Goal: Information Seeking & Learning: Learn about a topic

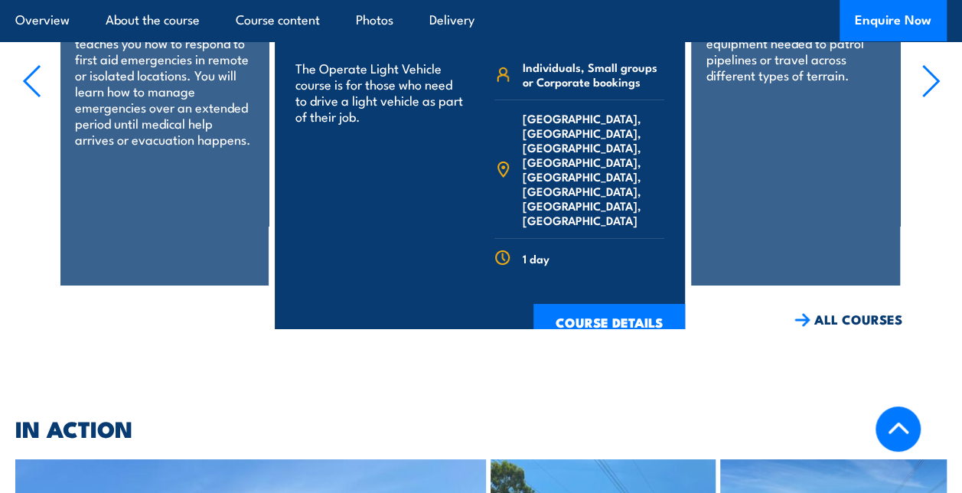
scroll to position [2680, 0]
click at [609, 304] on link "COURSE DETAILS" at bounding box center [610, 324] width 152 height 40
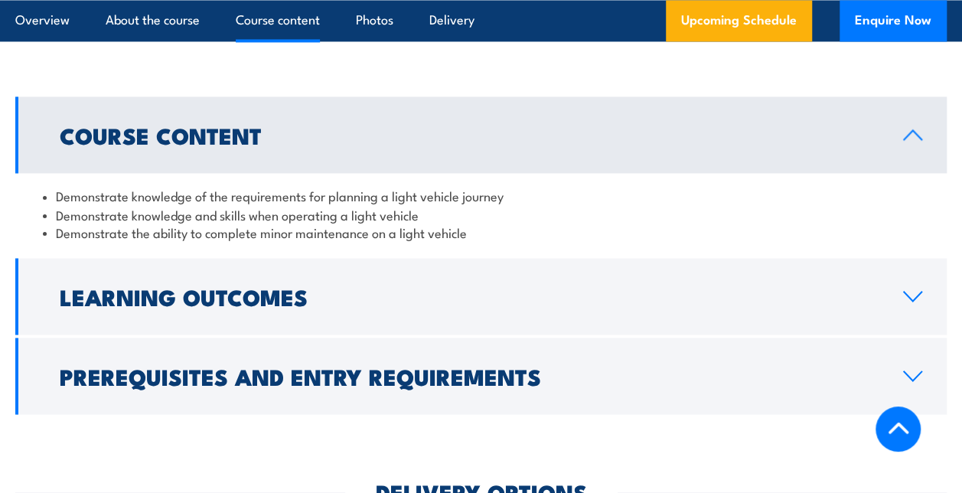
scroll to position [1378, 0]
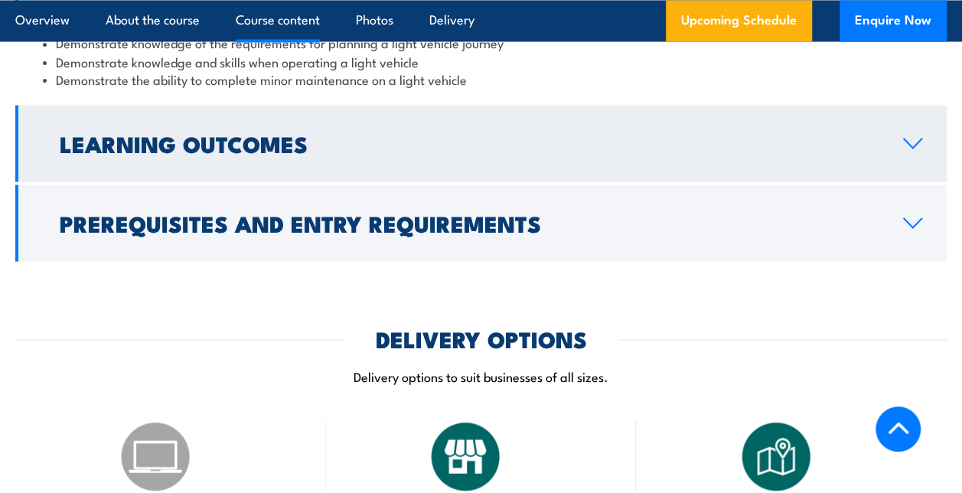
click at [261, 135] on h2 "Learning Outcomes" at bounding box center [469, 142] width 819 height 20
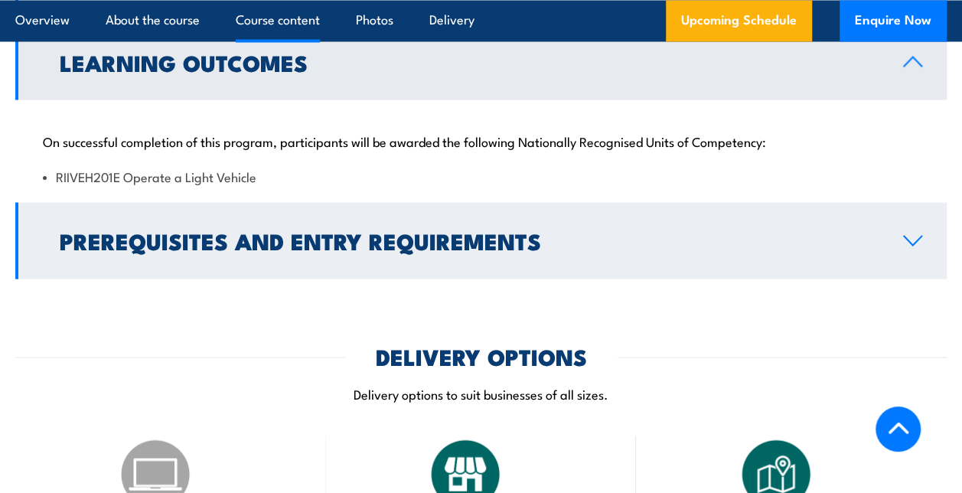
click at [280, 238] on h2 "Prerequisites and Entry Requirements" at bounding box center [469, 240] width 819 height 20
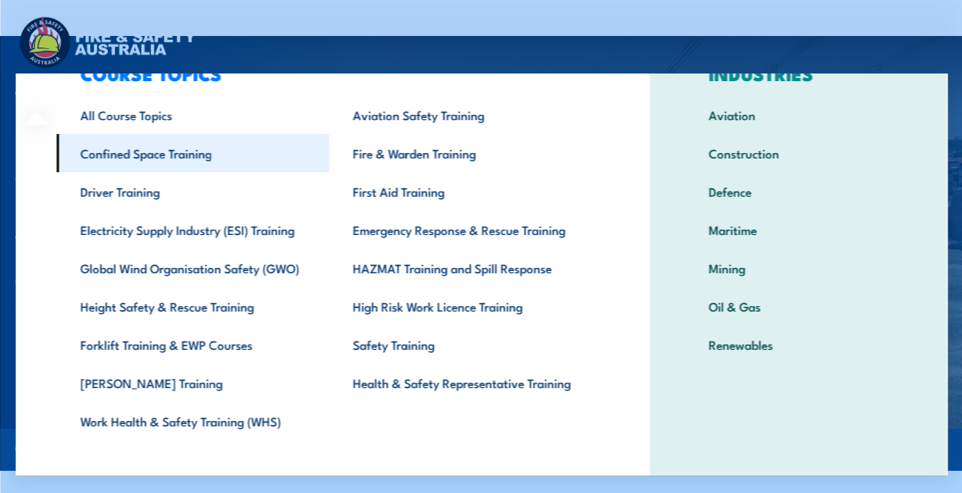
scroll to position [83, 0]
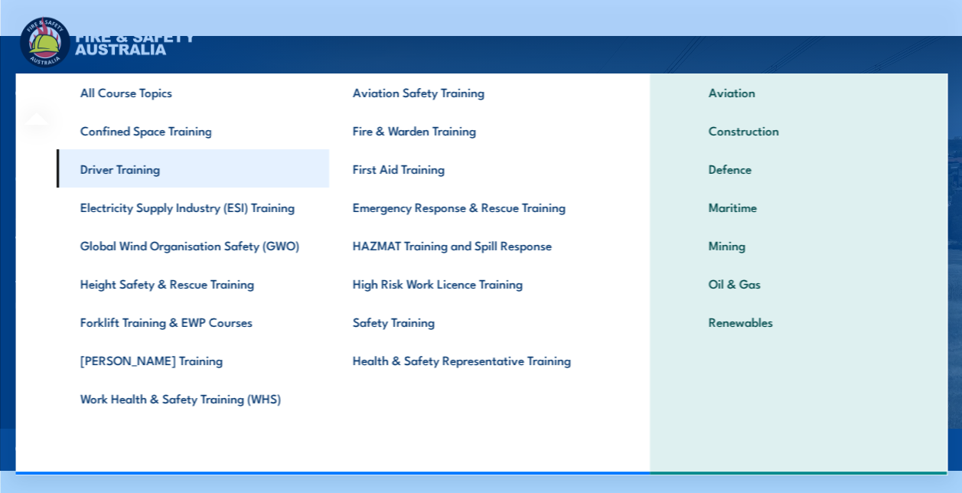
click at [138, 176] on link "Driver Training" at bounding box center [192, 168] width 273 height 38
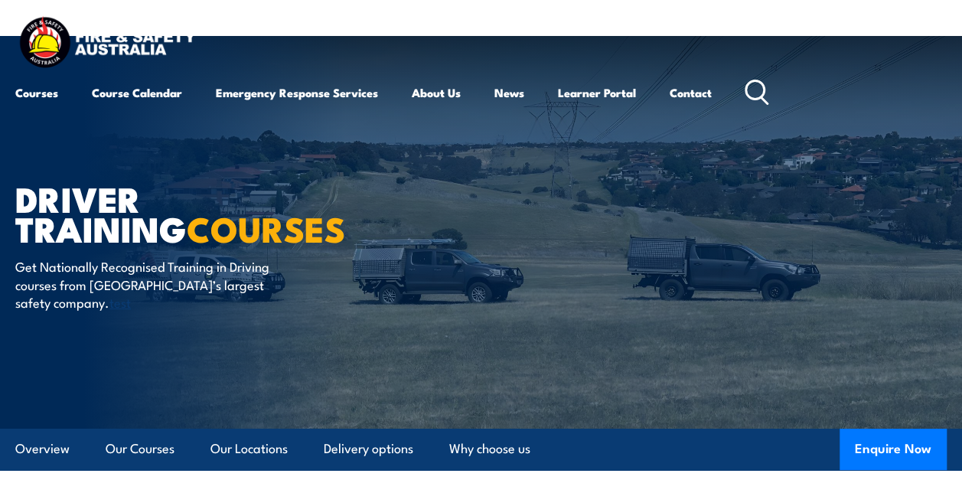
drag, startPoint x: 0, startPoint y: 0, endPoint x: 565, endPoint y: 172, distance: 590.7
click at [565, 172] on article "Driver Training COURSES Get Nationally Recognised Training in Driving courses f…" at bounding box center [481, 232] width 932 height 393
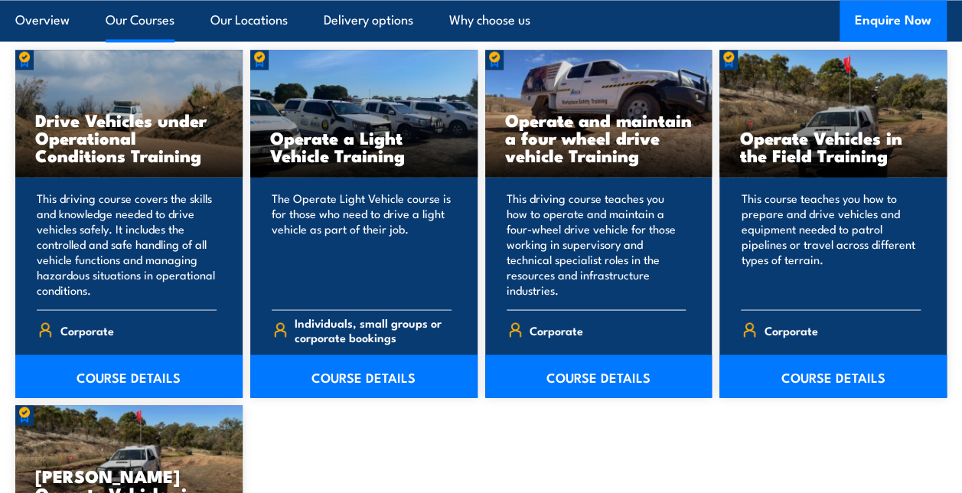
scroll to position [1302, 0]
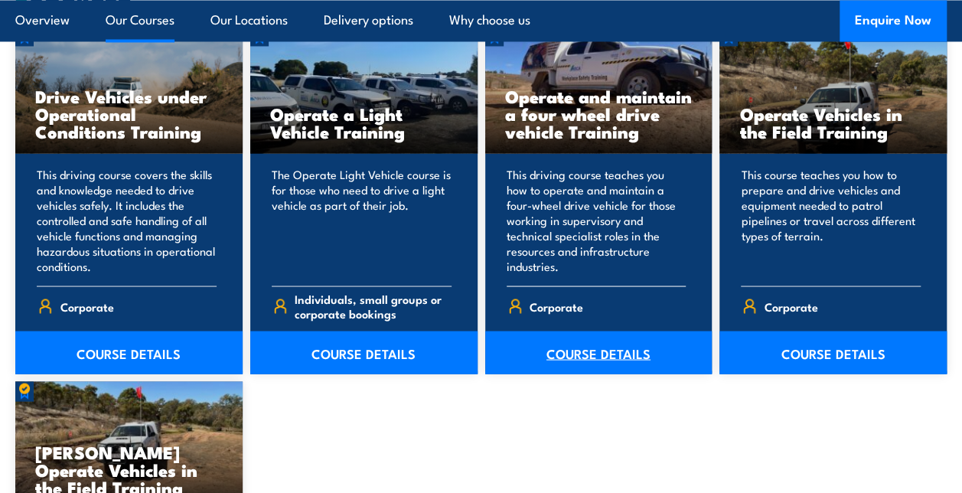
click at [617, 345] on link "COURSE DETAILS" at bounding box center [598, 352] width 227 height 43
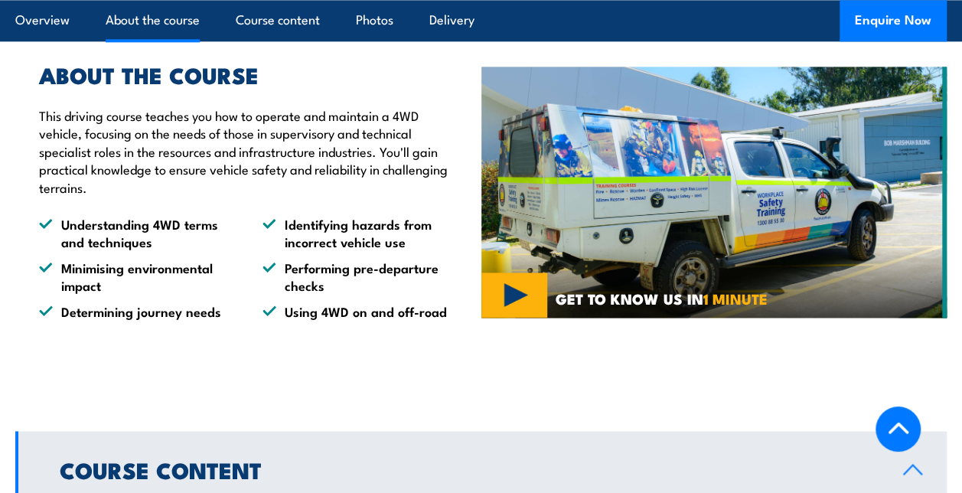
scroll to position [995, 0]
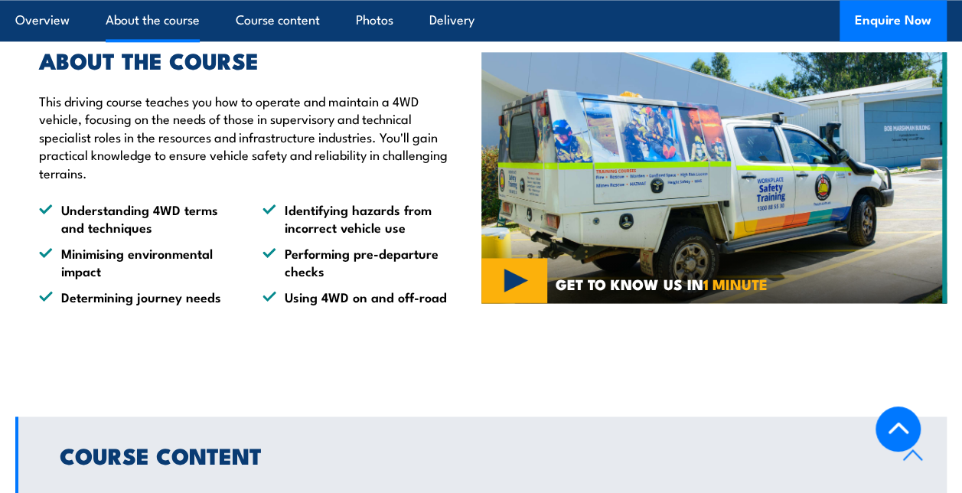
drag, startPoint x: 338, startPoint y: 267, endPoint x: 255, endPoint y: 313, distance: 95.3
click at [255, 313] on div "ABOUT THE COURSE This driving course teaches you how to operate and maintain a …" at bounding box center [248, 177] width 466 height 332
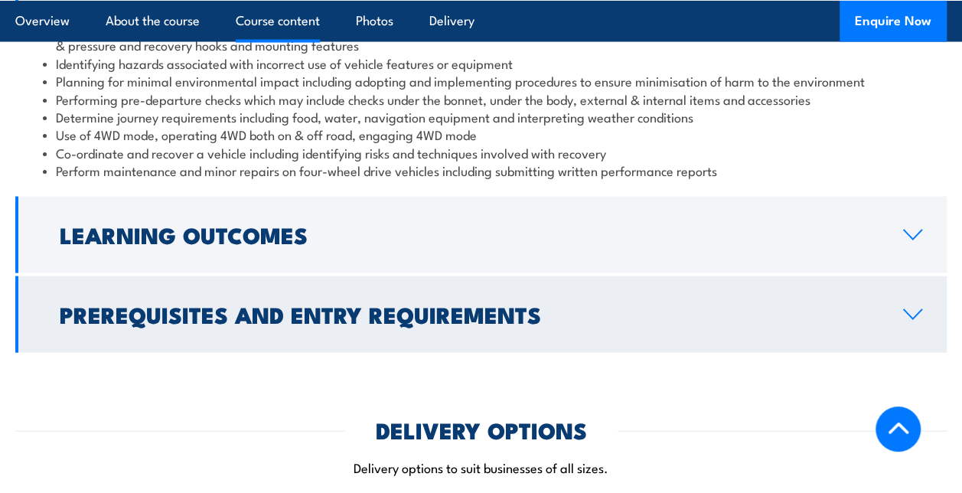
scroll to position [1531, 0]
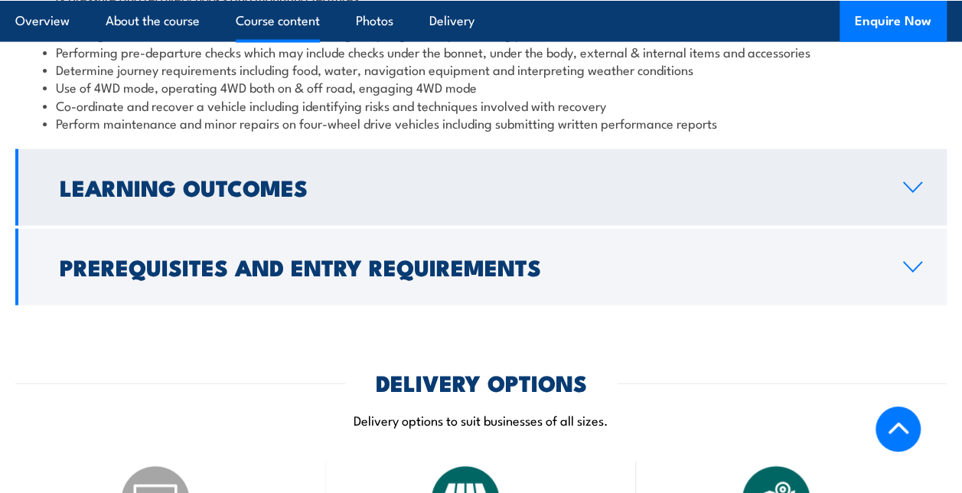
click at [265, 177] on h2 "Learning Outcomes" at bounding box center [469, 187] width 819 height 20
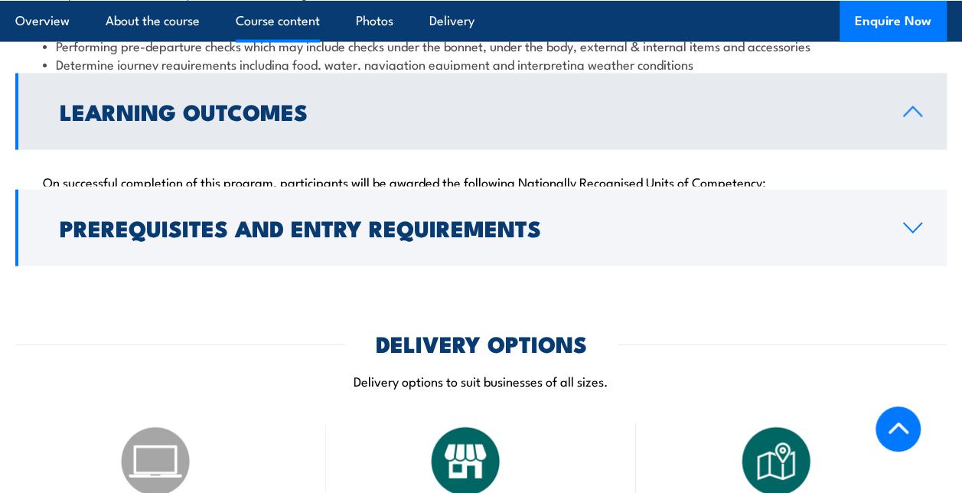
scroll to position [1485, 0]
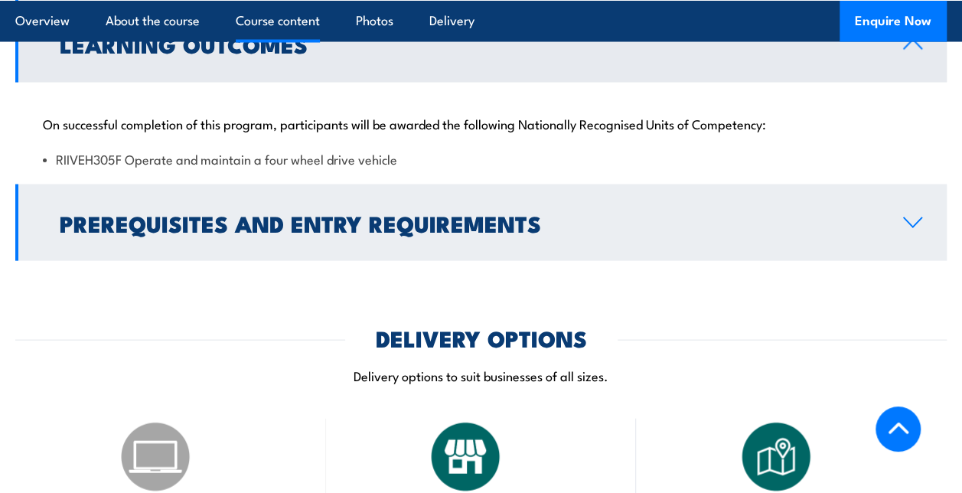
click at [268, 213] on h2 "Prerequisites and Entry Requirements" at bounding box center [469, 223] width 819 height 20
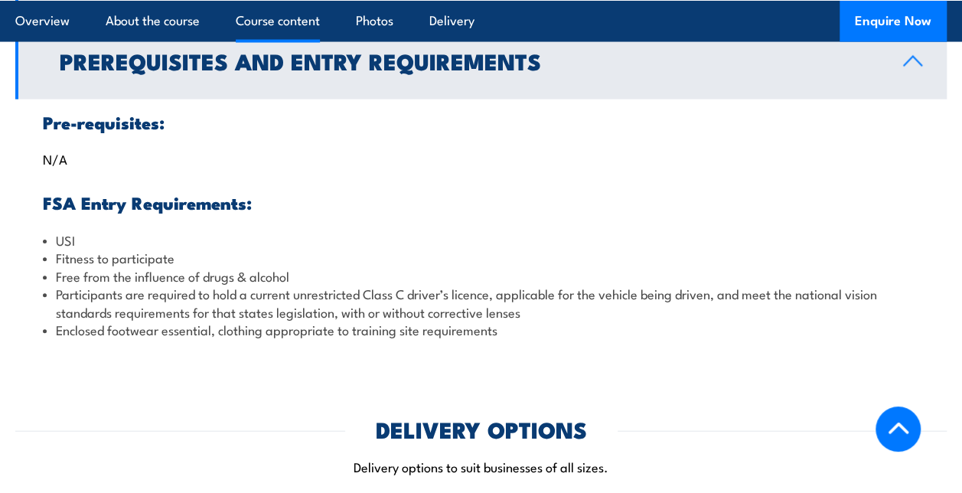
scroll to position [1562, 0]
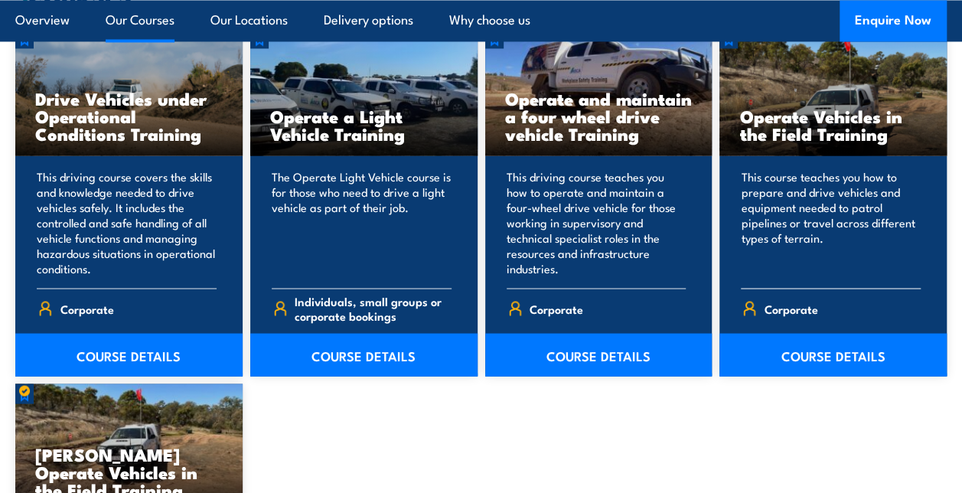
scroll to position [1302, 0]
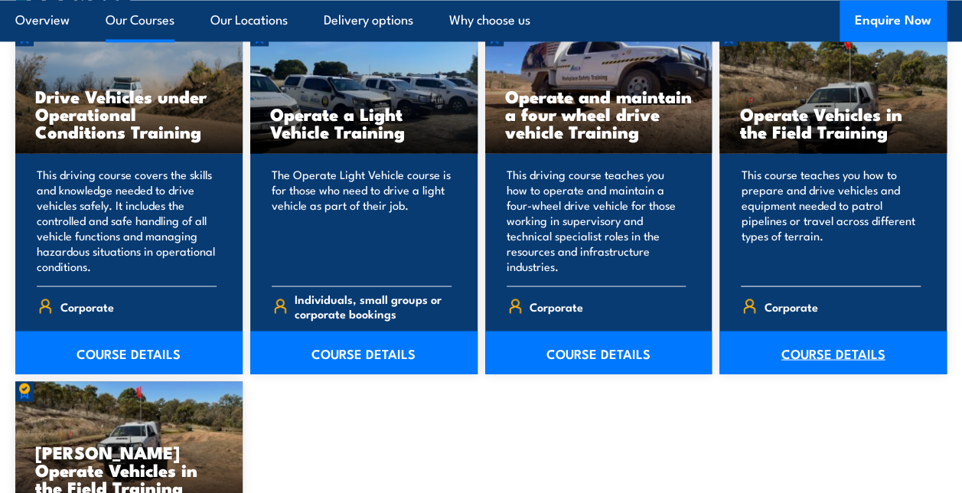
click at [827, 346] on link "COURSE DETAILS" at bounding box center [833, 352] width 227 height 43
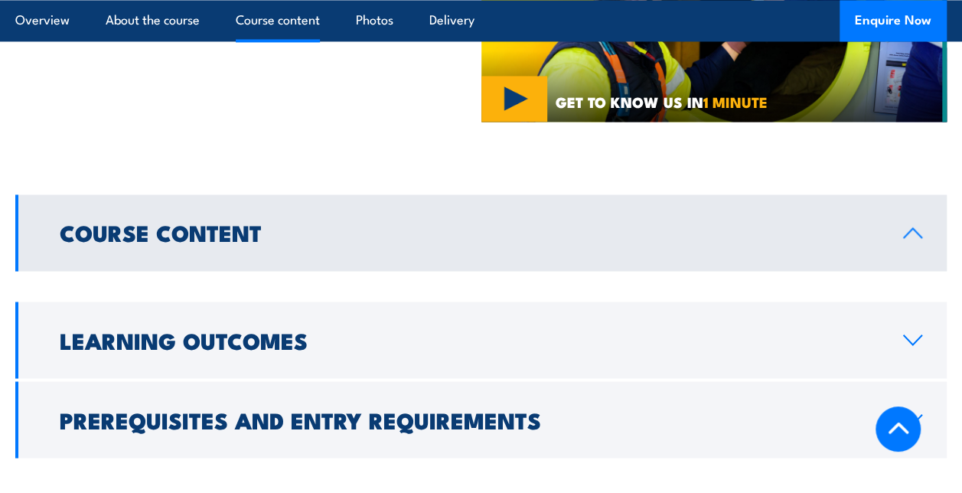
scroll to position [1148, 0]
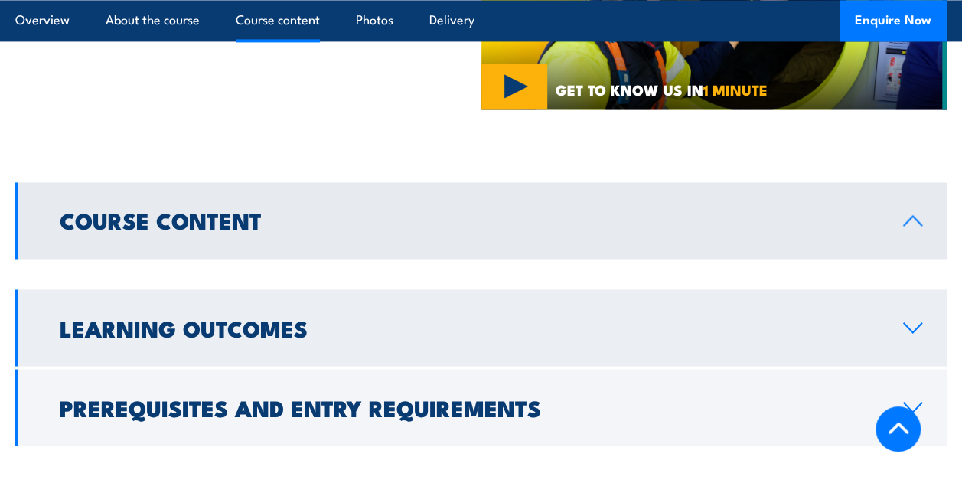
click at [426, 317] on h2 "Learning Outcomes" at bounding box center [469, 327] width 819 height 20
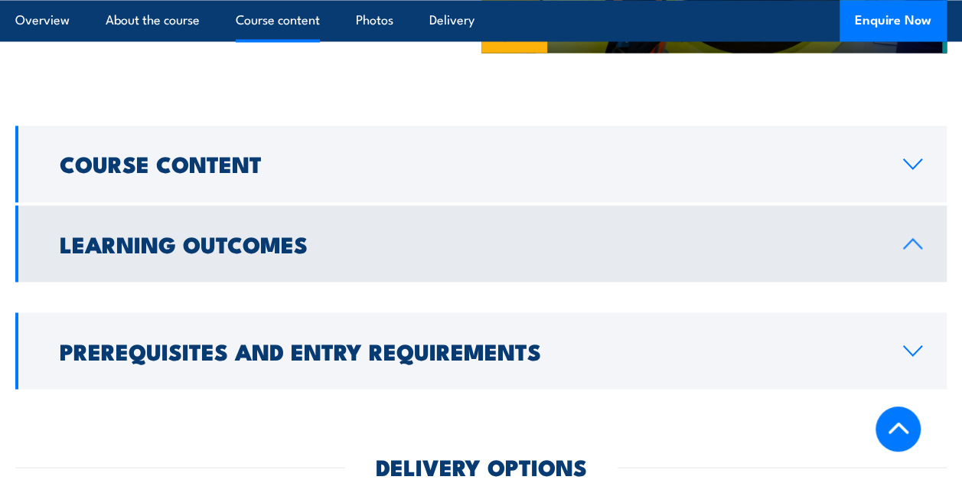
scroll to position [1302, 0]
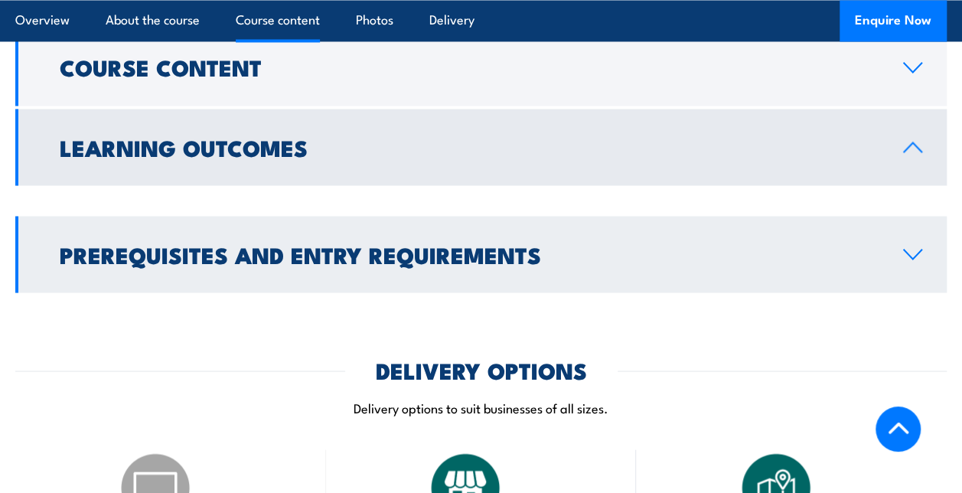
click at [416, 253] on link "Prerequisites and Entry Requirements" at bounding box center [481, 254] width 932 height 77
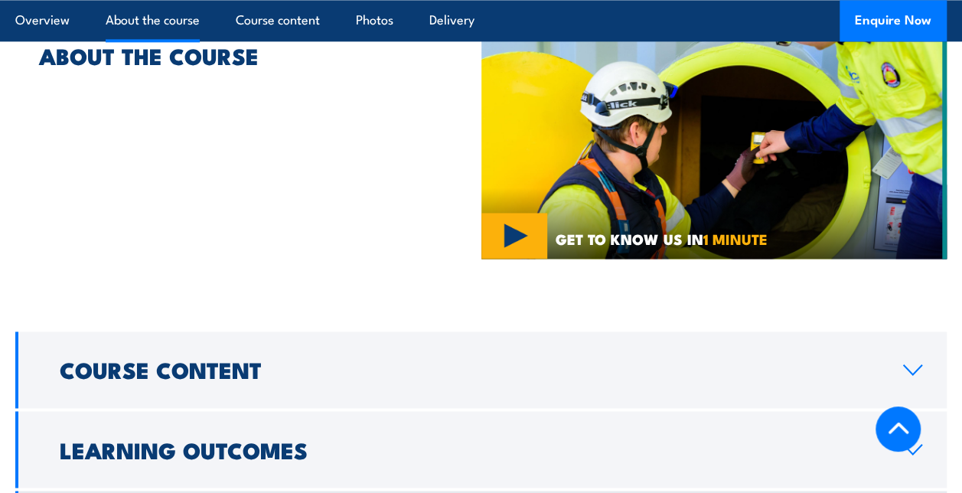
scroll to position [995, 0]
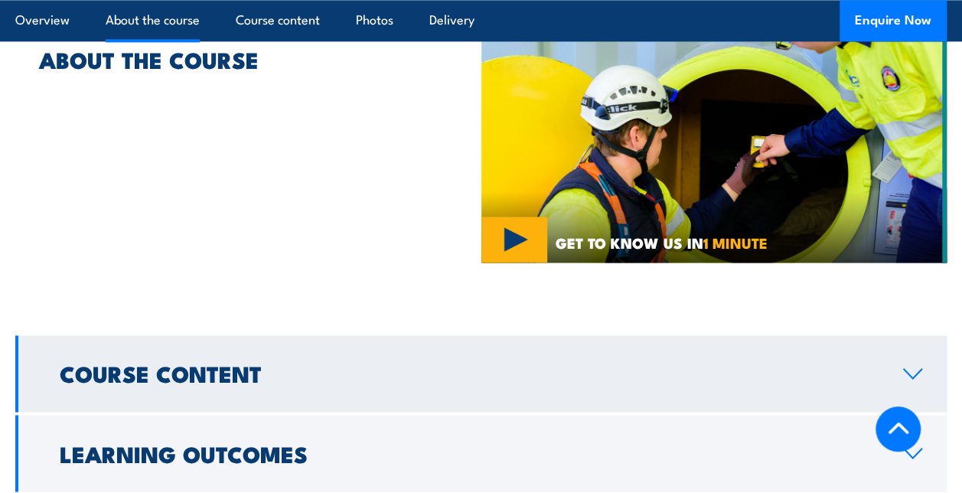
click at [419, 363] on h2 "Course Content" at bounding box center [469, 373] width 819 height 20
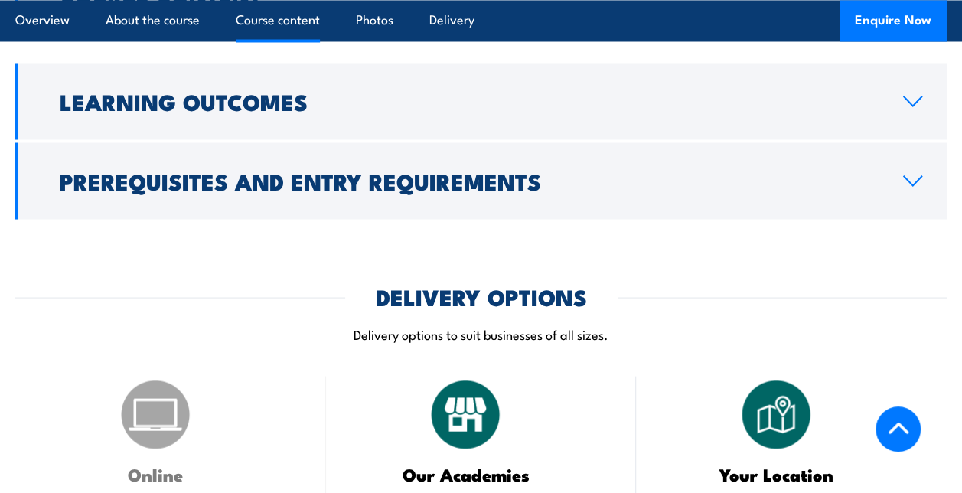
scroll to position [1378, 0]
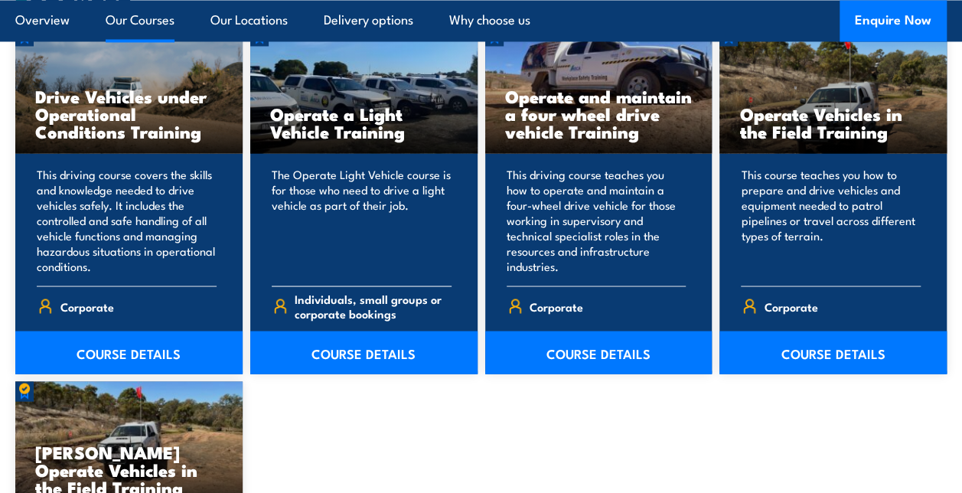
click at [463, 328] on div "The Operate Light Vehicle course is for those who need to drive a light vehicle…" at bounding box center [363, 263] width 227 height 221
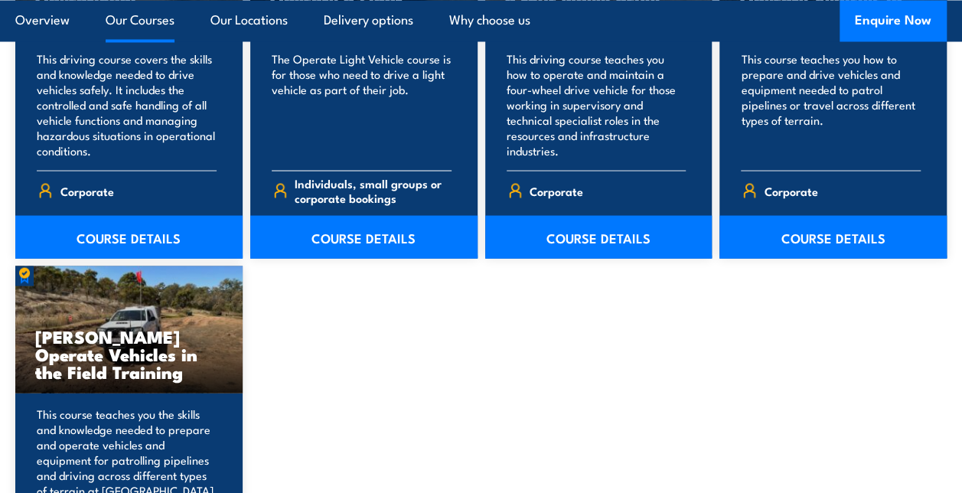
scroll to position [1416, 0]
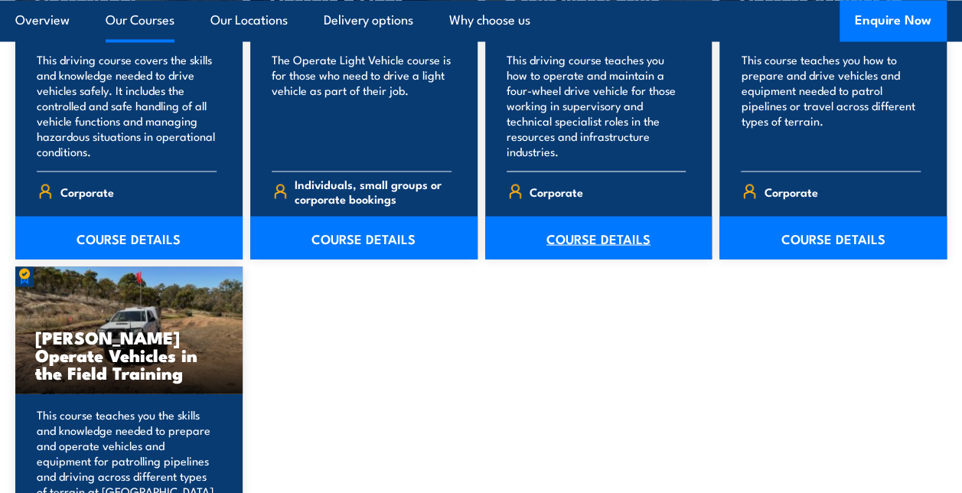
click at [559, 243] on link "COURSE DETAILS" at bounding box center [598, 237] width 227 height 43
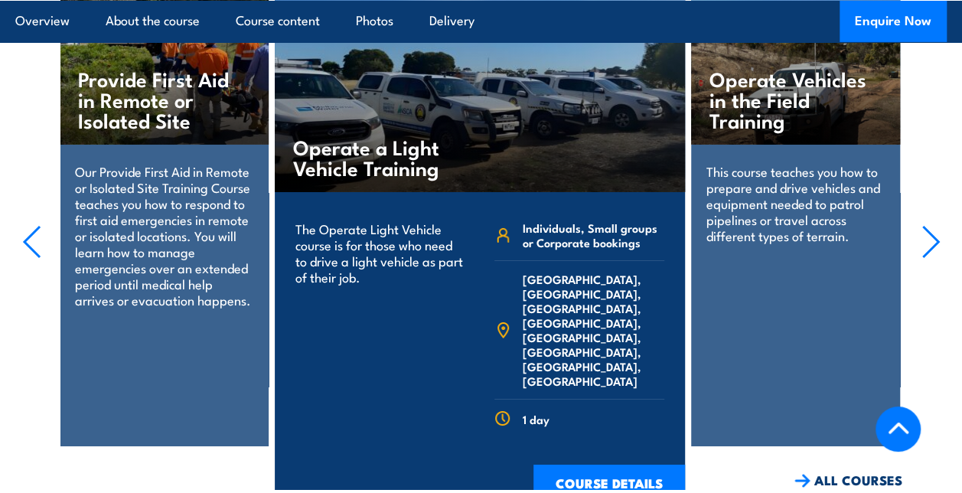
scroll to position [2518, 0]
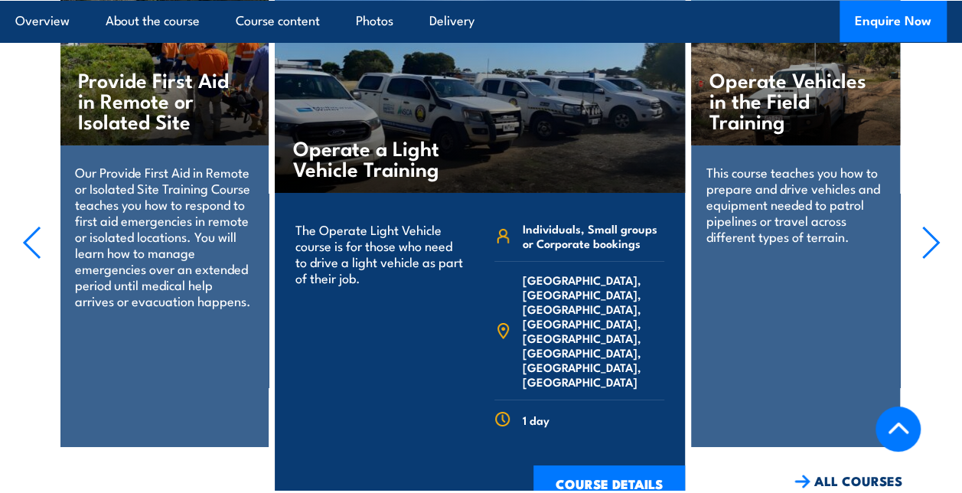
click at [930, 226] on icon "button" at bounding box center [931, 243] width 19 height 34
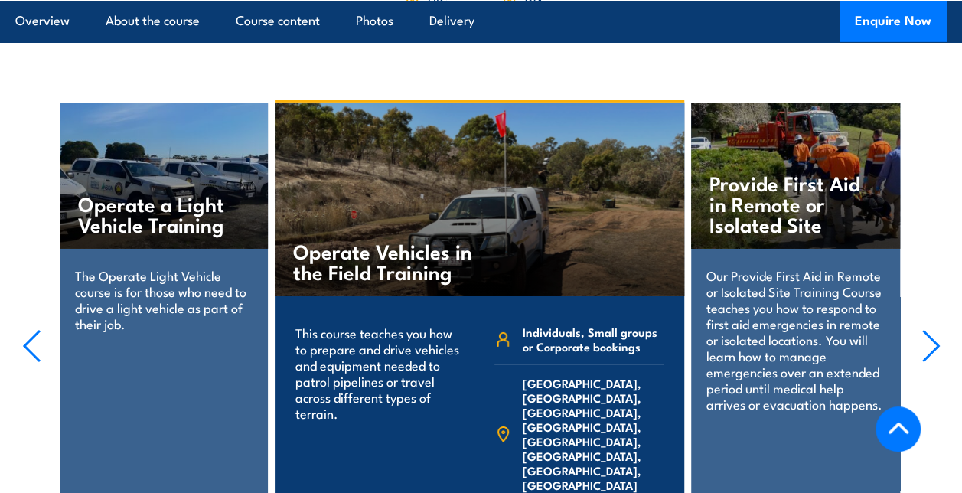
scroll to position [2414, 0]
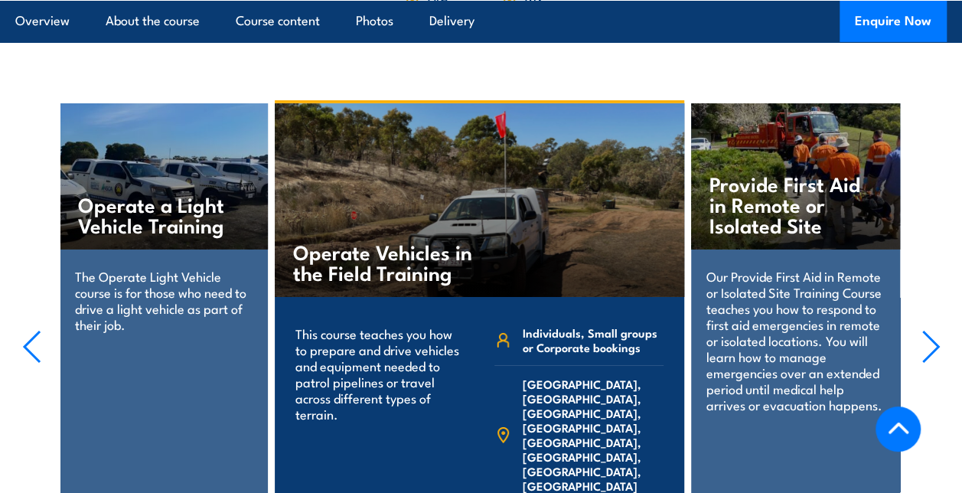
click at [933, 332] on icon "button" at bounding box center [930, 347] width 15 height 31
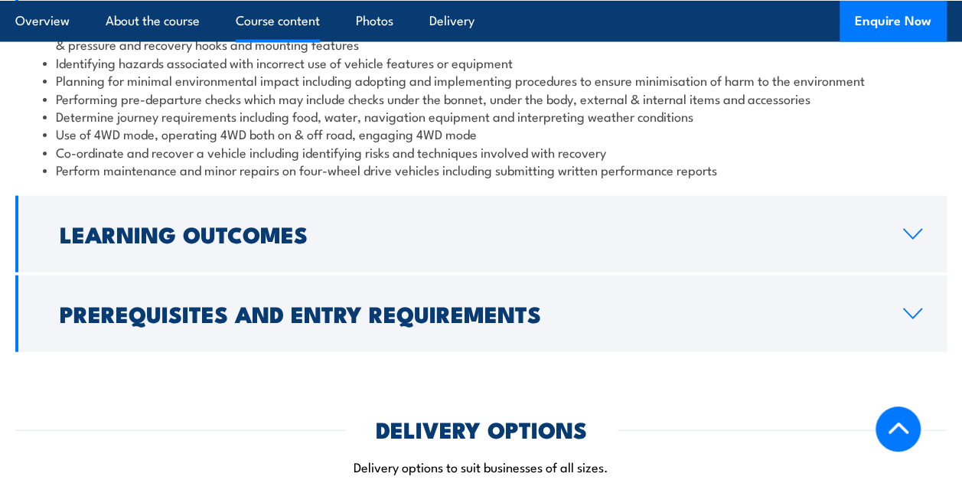
scroll to position [1485, 0]
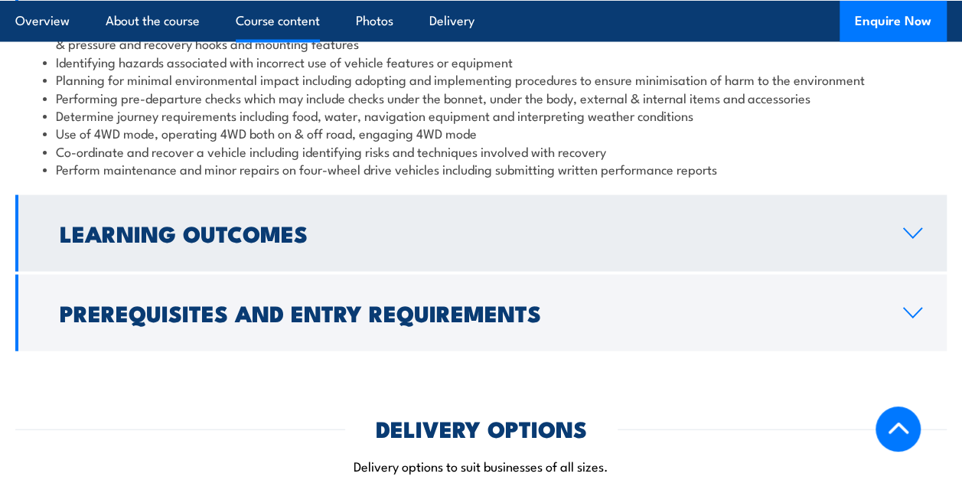
click at [809, 199] on link "Learning Outcomes" at bounding box center [481, 233] width 932 height 77
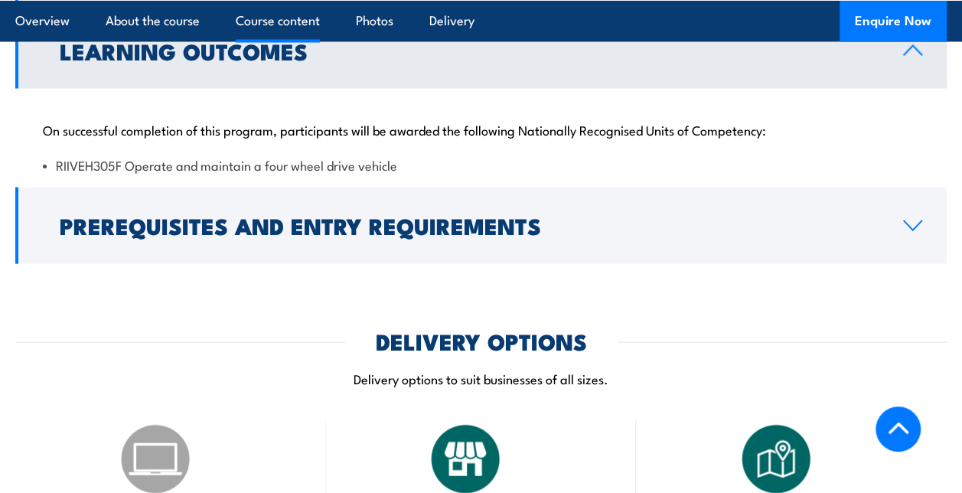
scroll to position [1472, 0]
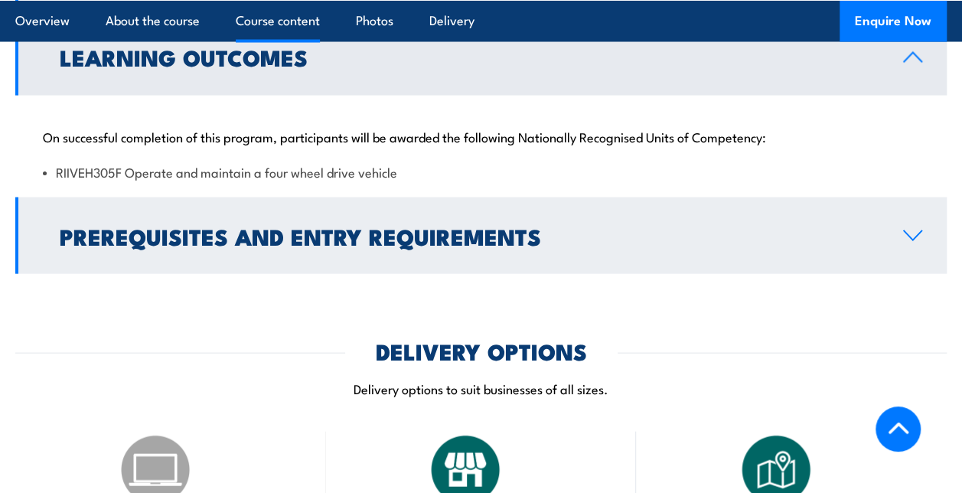
drag, startPoint x: 778, startPoint y: 230, endPoint x: 704, endPoint y: 211, distance: 76.5
click at [704, 226] on h2 "Prerequisites and Entry Requirements" at bounding box center [469, 236] width 819 height 20
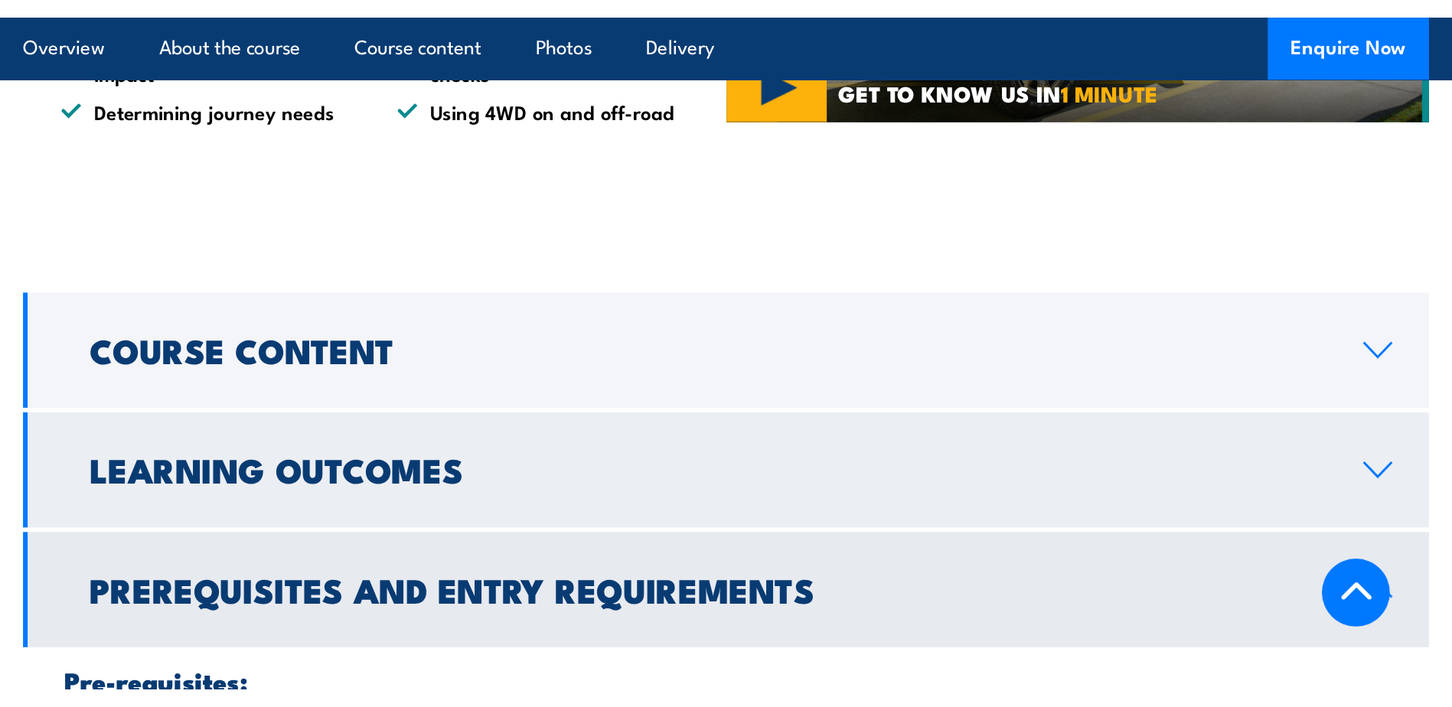
scroll to position [1217, 0]
